Goal: Task Accomplishment & Management: Manage account settings

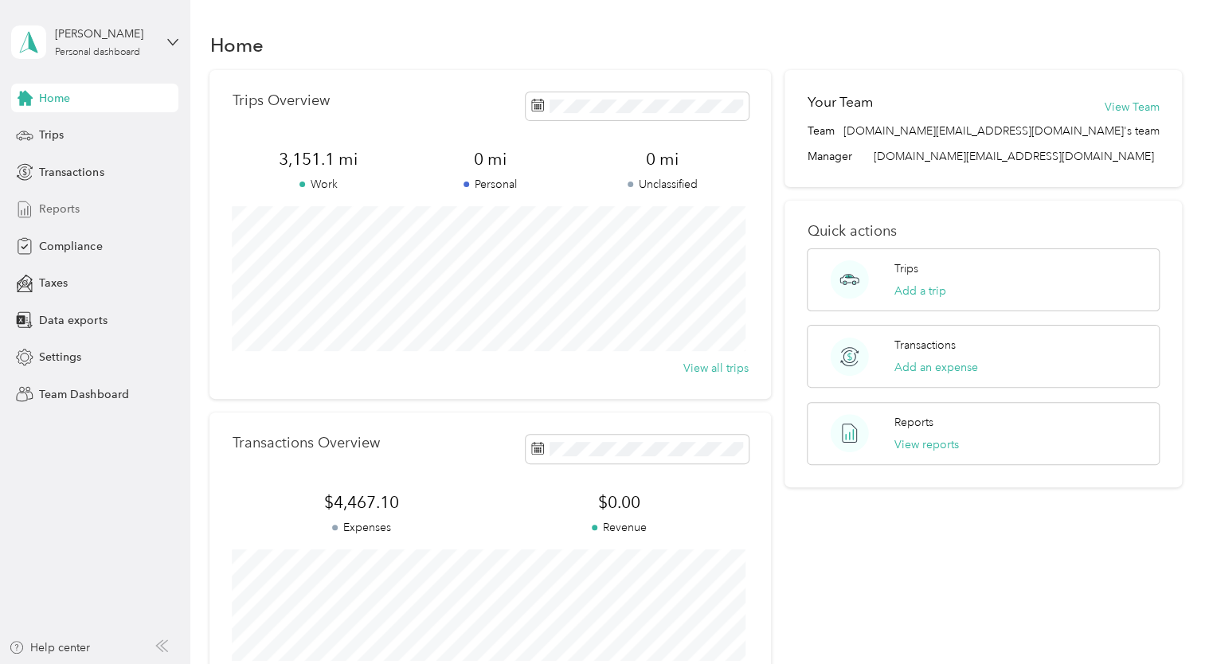
click at [54, 209] on span "Reports" at bounding box center [59, 209] width 41 height 17
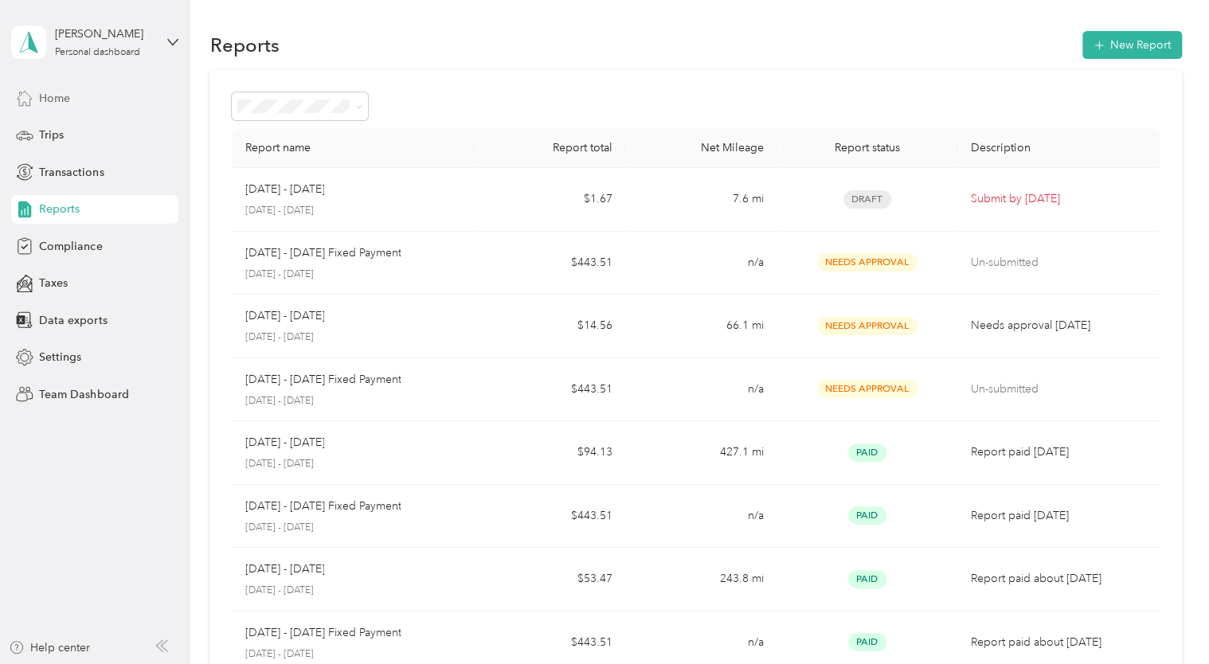
click at [66, 96] on span "Home" at bounding box center [54, 98] width 31 height 17
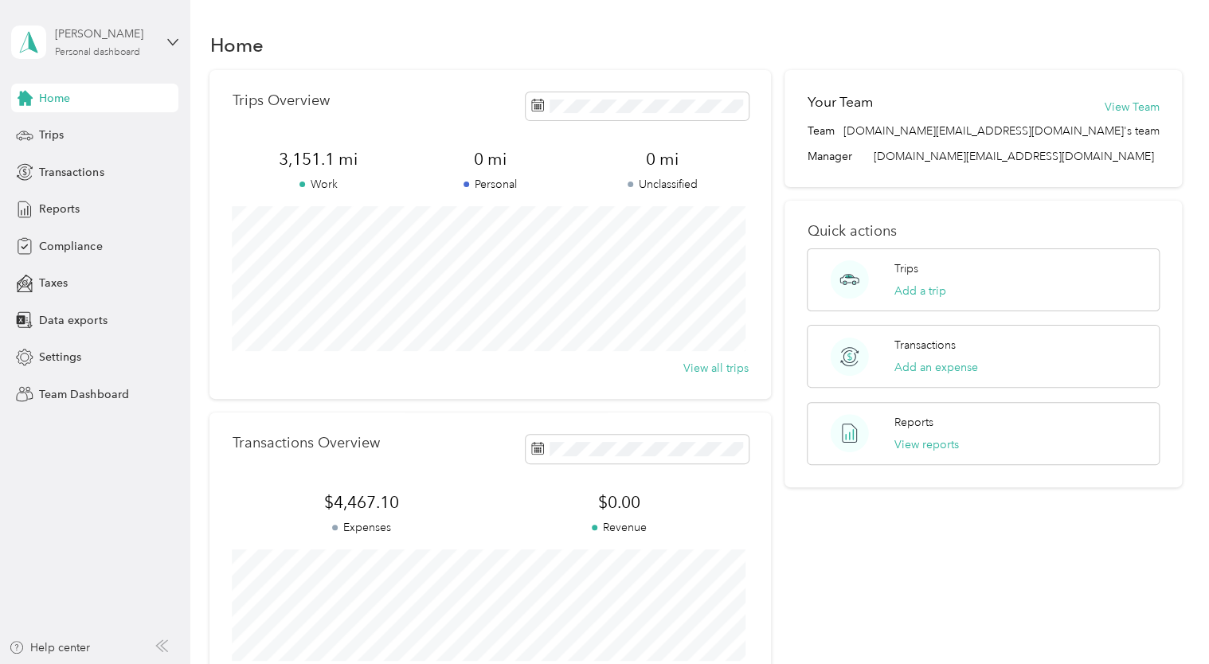
click at [143, 47] on div "[PERSON_NAME] Personal dashboard" at bounding box center [105, 41] width 100 height 32
click at [91, 129] on div "Team dashboard" at bounding box center [67, 131] width 85 height 17
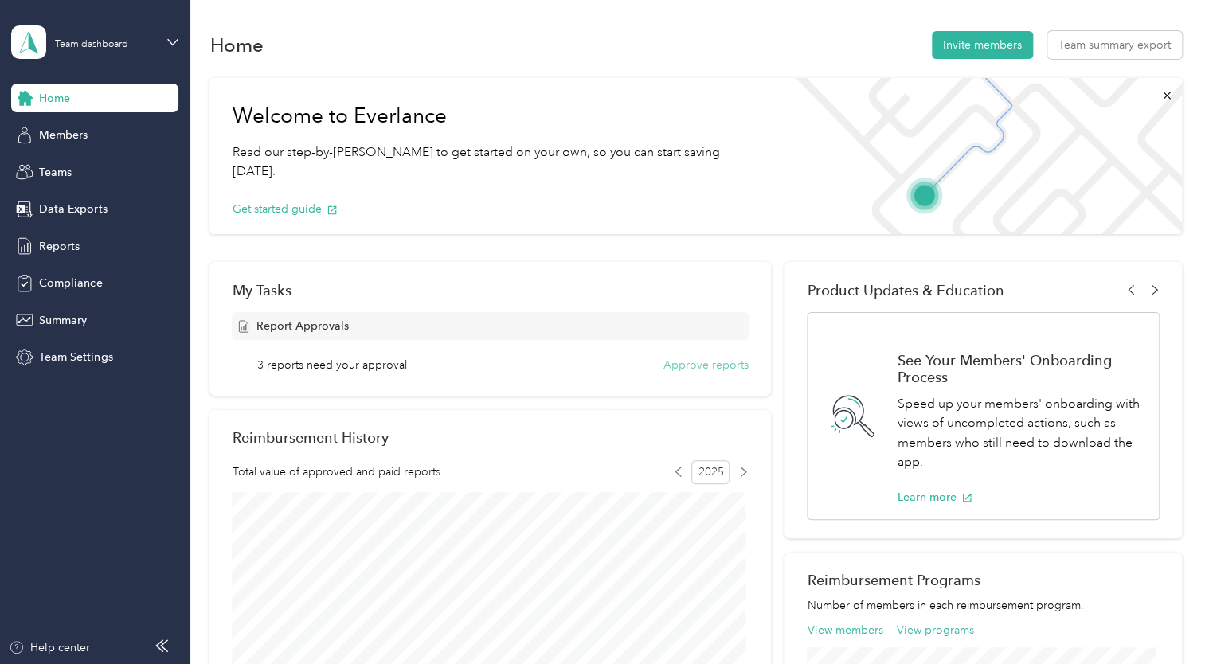
click at [729, 368] on button "Approve reports" at bounding box center [705, 365] width 85 height 17
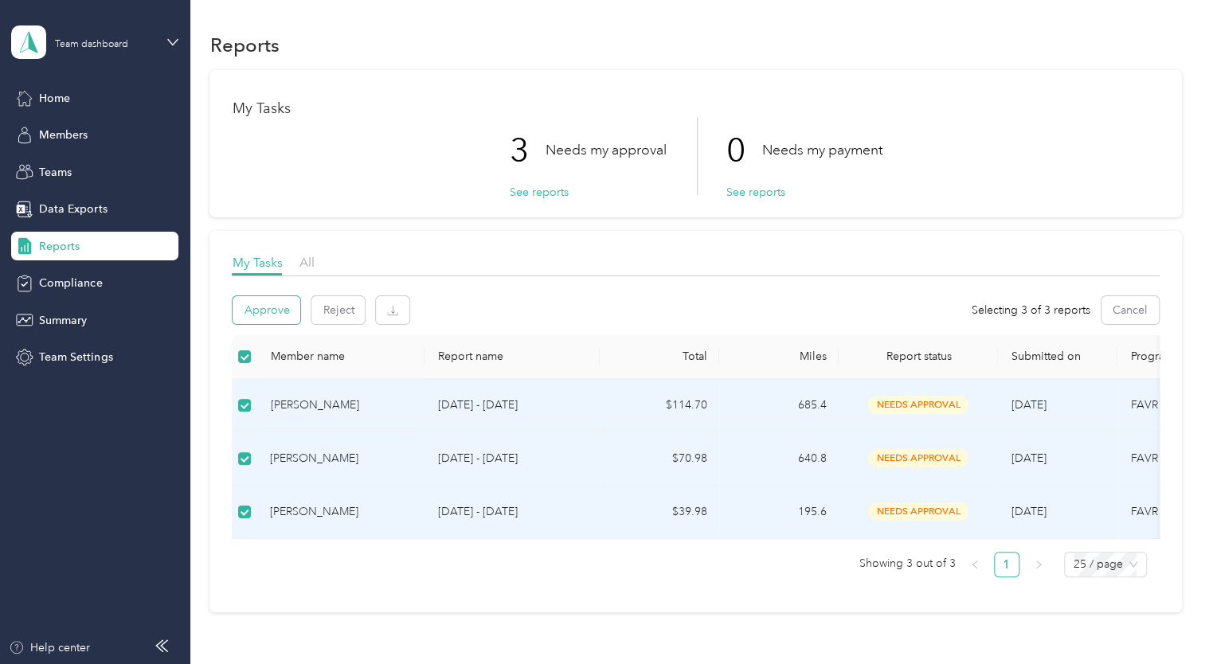
click at [274, 314] on button "Approve" at bounding box center [267, 310] width 68 height 28
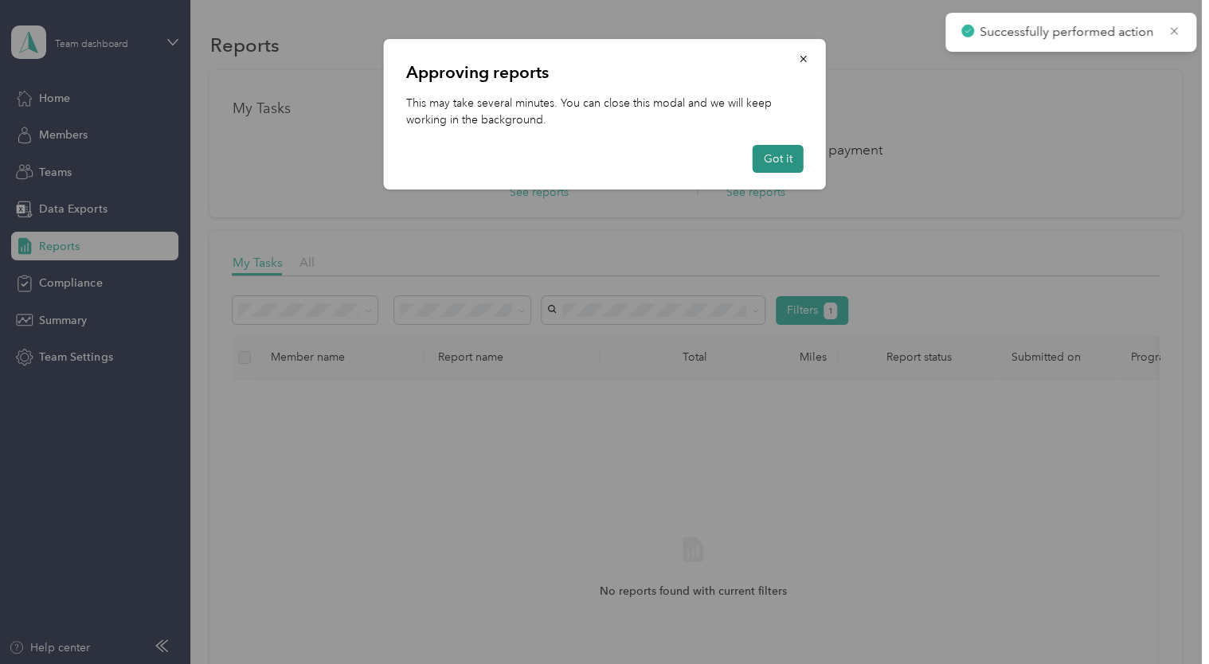
click at [768, 161] on button "Got it" at bounding box center [778, 159] width 51 height 28
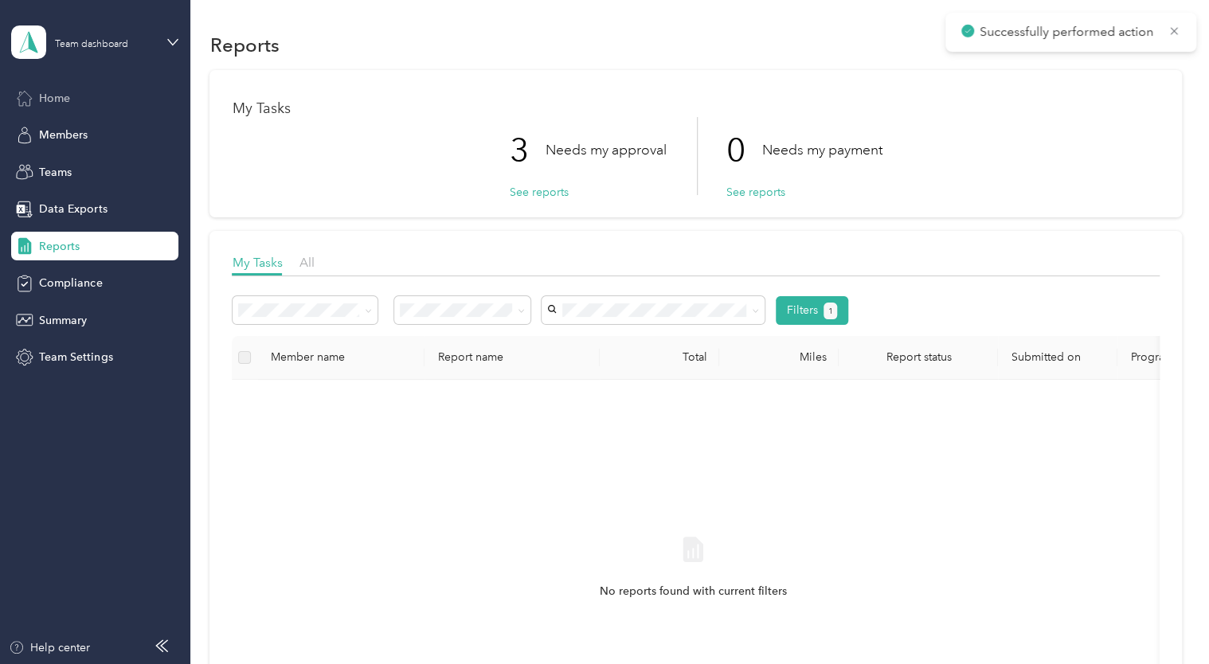
click at [55, 104] on span "Home" at bounding box center [54, 98] width 31 height 17
